Goal: Complete application form

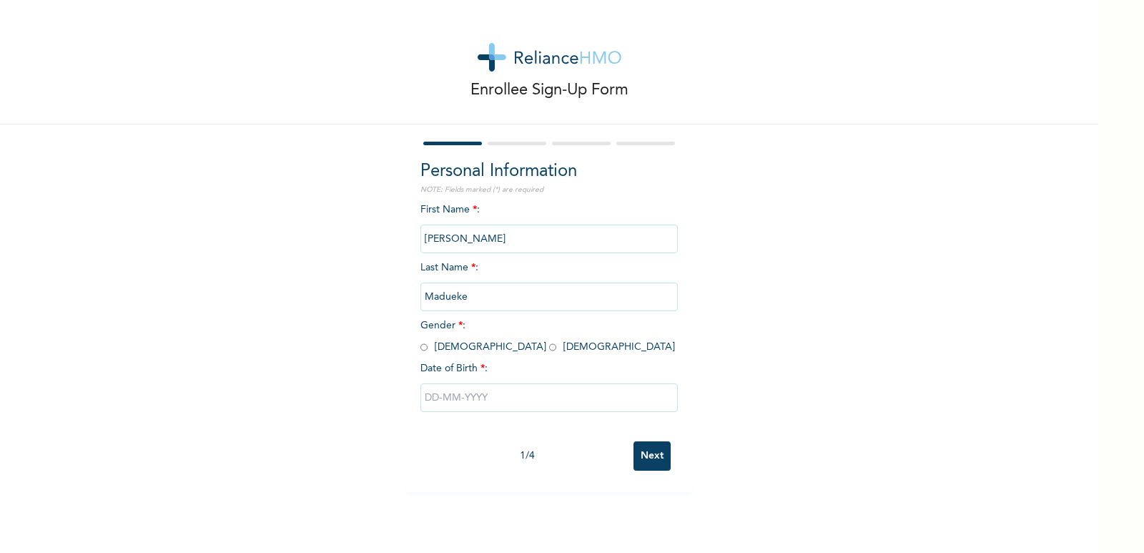
click at [460, 300] on input "Madueke" at bounding box center [549, 296] width 257 height 29
click at [457, 297] on input "Madueke" at bounding box center [549, 296] width 257 height 29
click at [470, 299] on input "Madueke" at bounding box center [549, 296] width 257 height 29
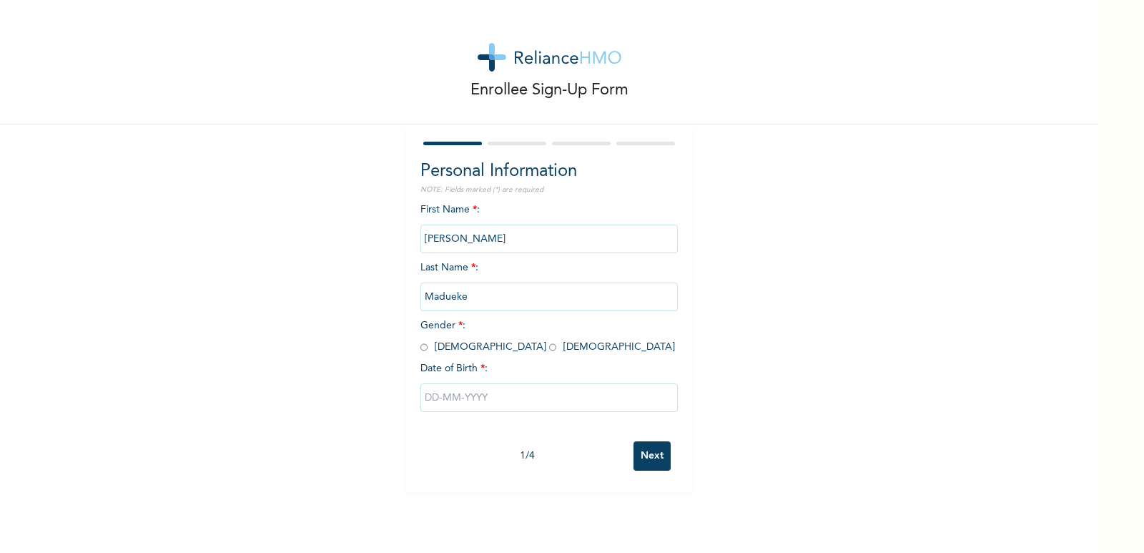
click at [470, 299] on input "Madueke" at bounding box center [549, 296] width 257 height 29
click at [421, 351] on input "radio" at bounding box center [424, 347] width 7 height 14
radio input "true"
